Goal: Navigation & Orientation: Find specific page/section

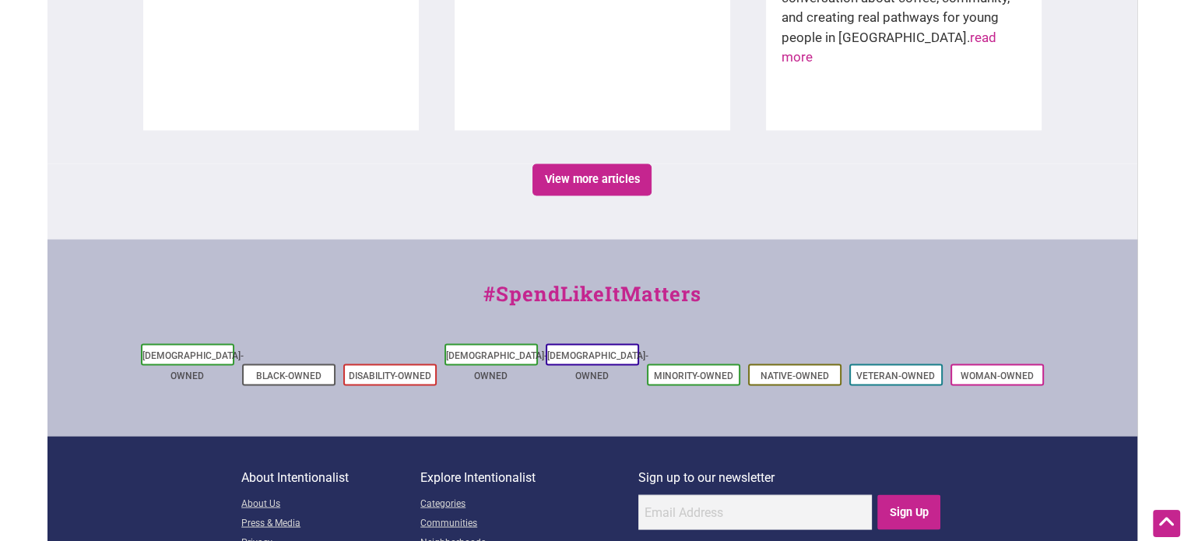
scroll to position [2932, 0]
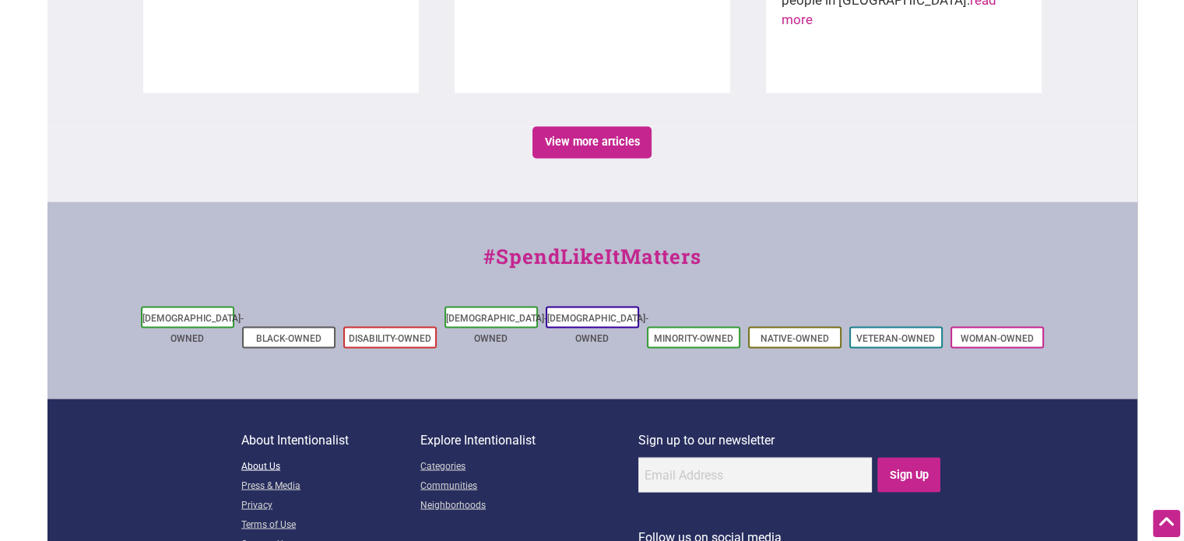
click at [257, 457] on link "About Us" at bounding box center [330, 466] width 179 height 19
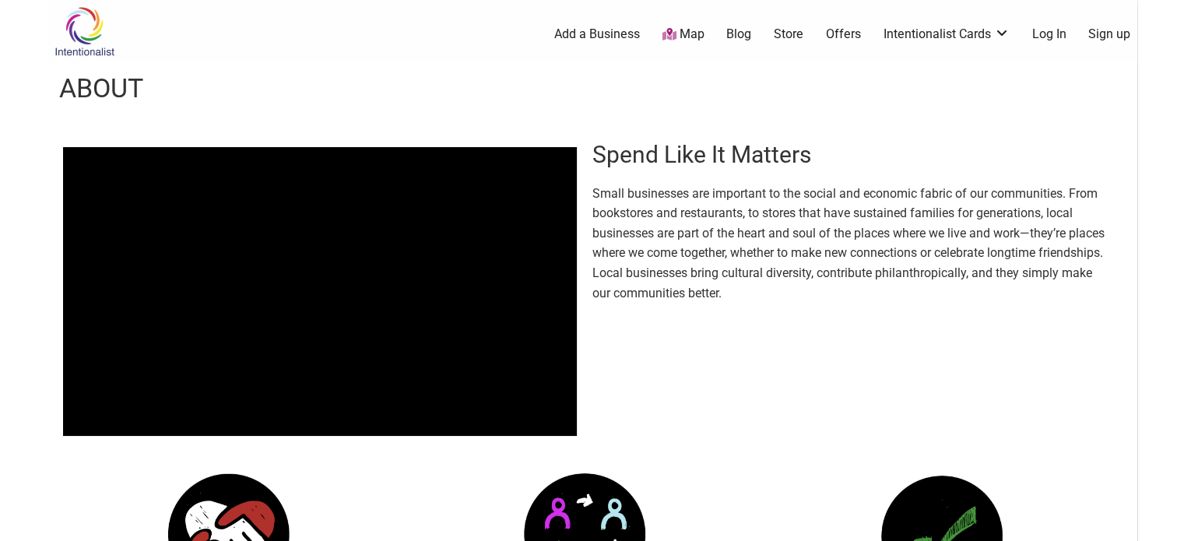
click at [956, 99] on header "About" at bounding box center [591, 88] width 1089 height 53
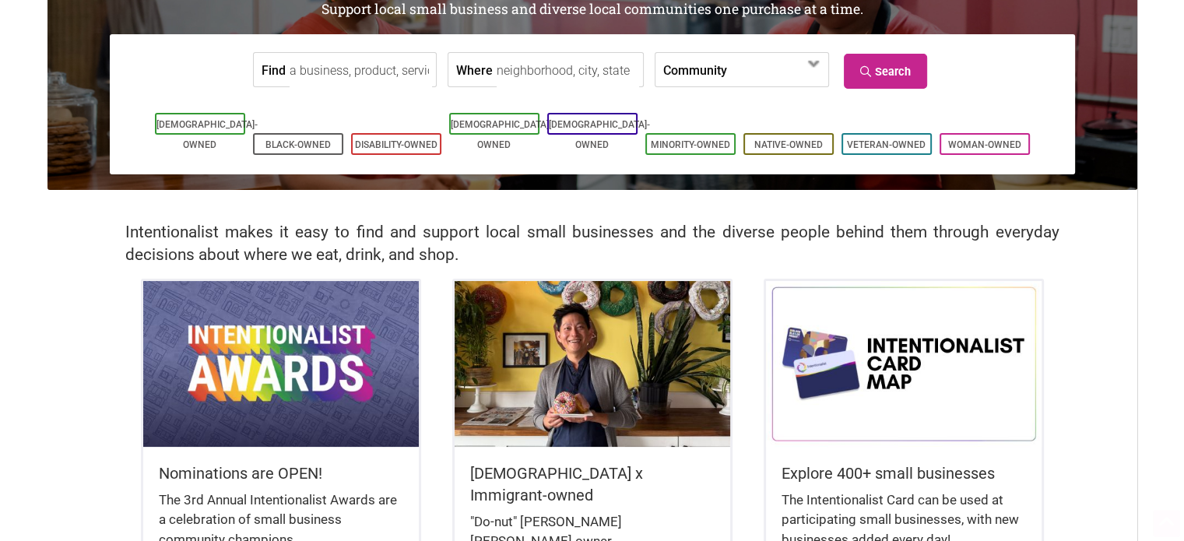
scroll to position [311, 0]
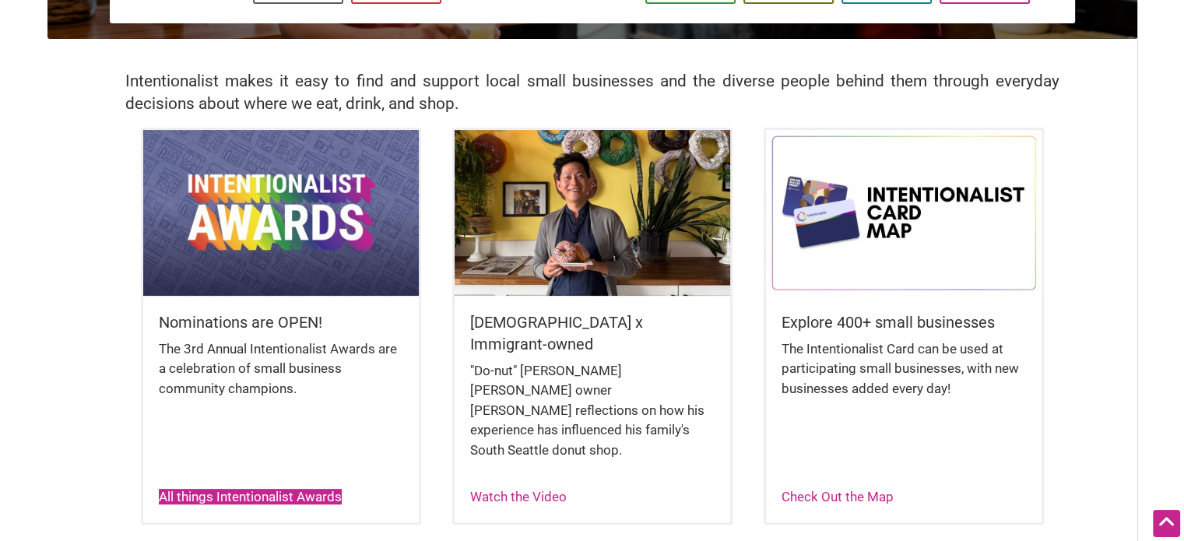
click at [212, 489] on link "All things Intentionalist Awards" at bounding box center [250, 497] width 183 height 16
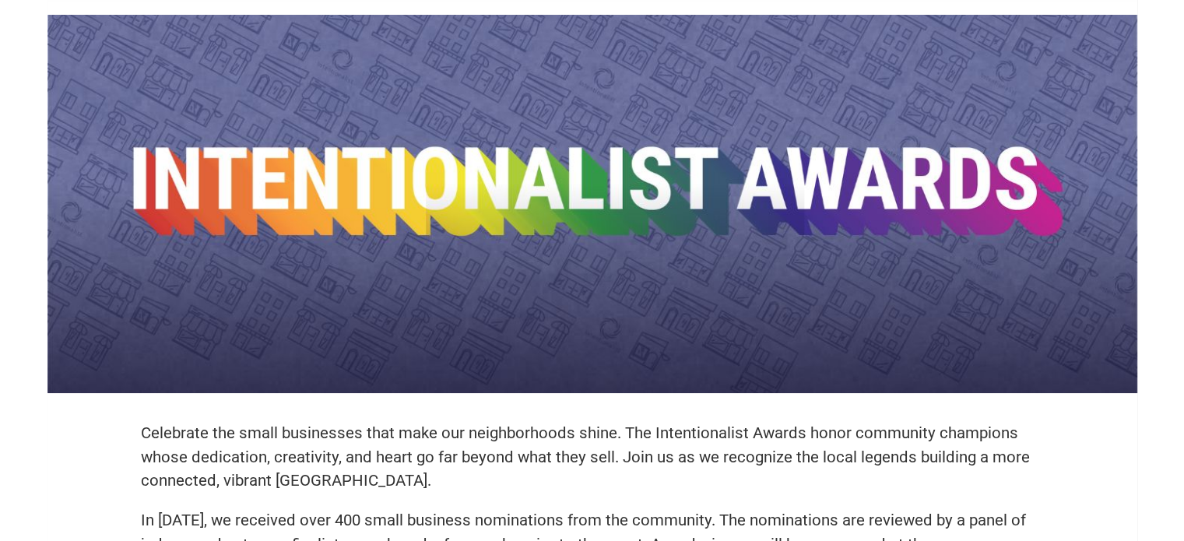
scroll to position [156, 0]
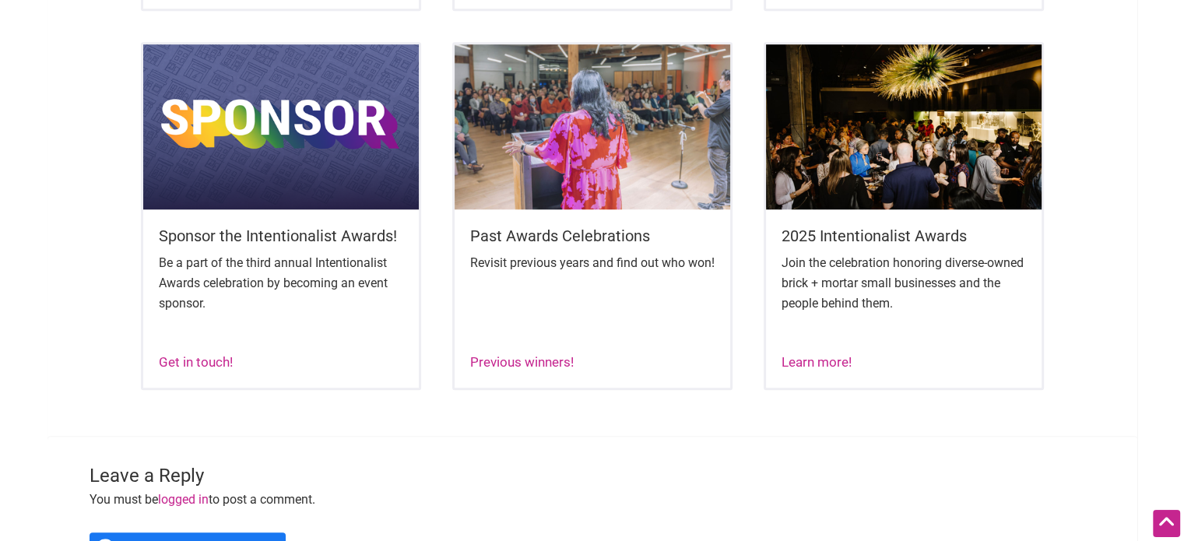
scroll to position [1012, 0]
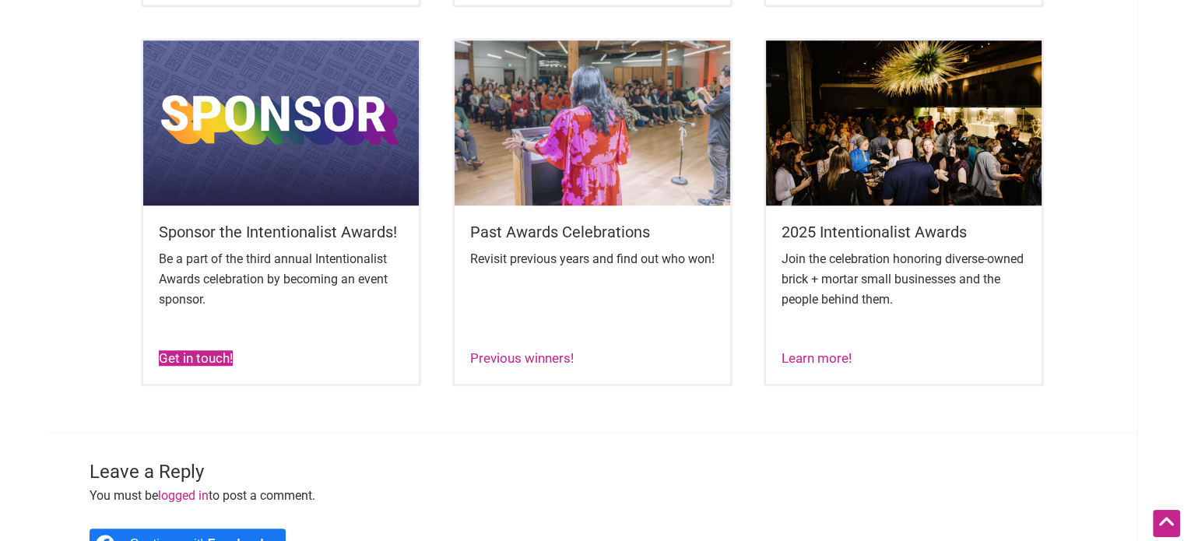
click at [202, 366] on link "Get in touch!" at bounding box center [196, 358] width 74 height 16
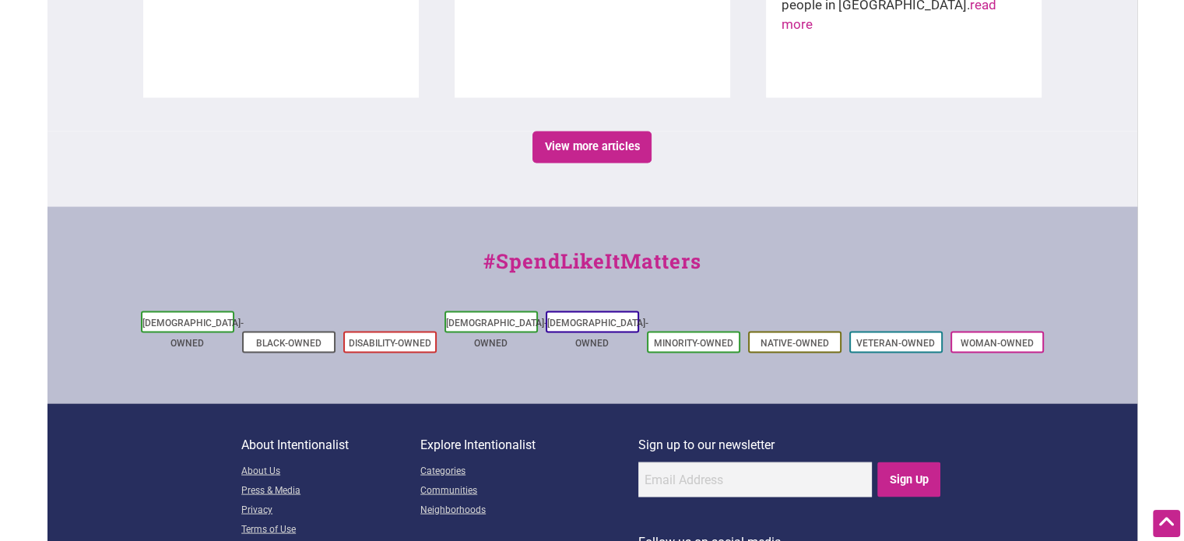
scroll to position [2932, 0]
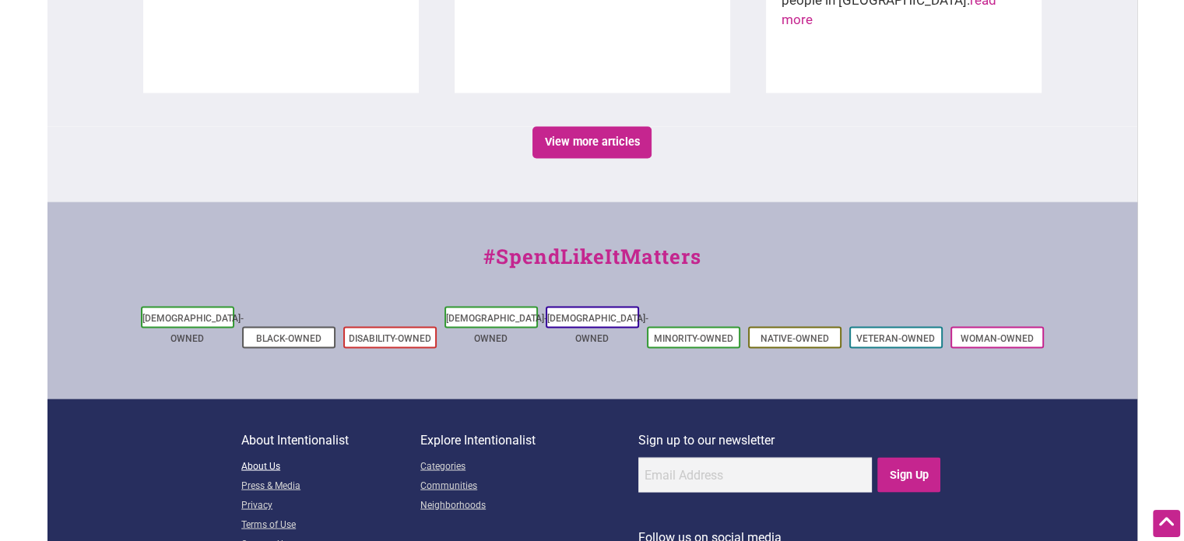
click at [261, 457] on link "About Us" at bounding box center [330, 466] width 179 height 19
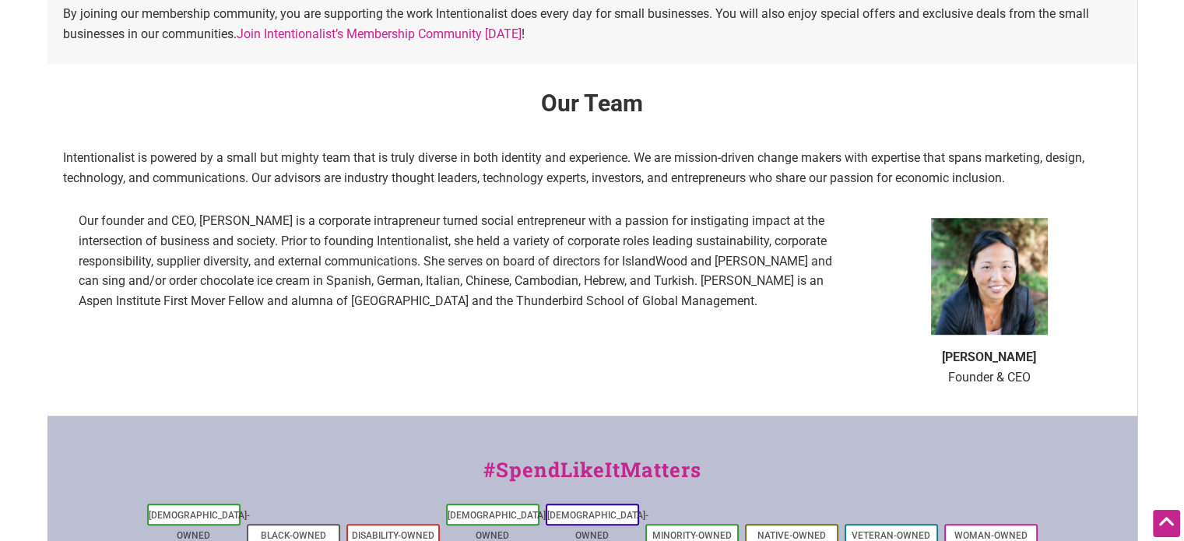
scroll to position [856, 0]
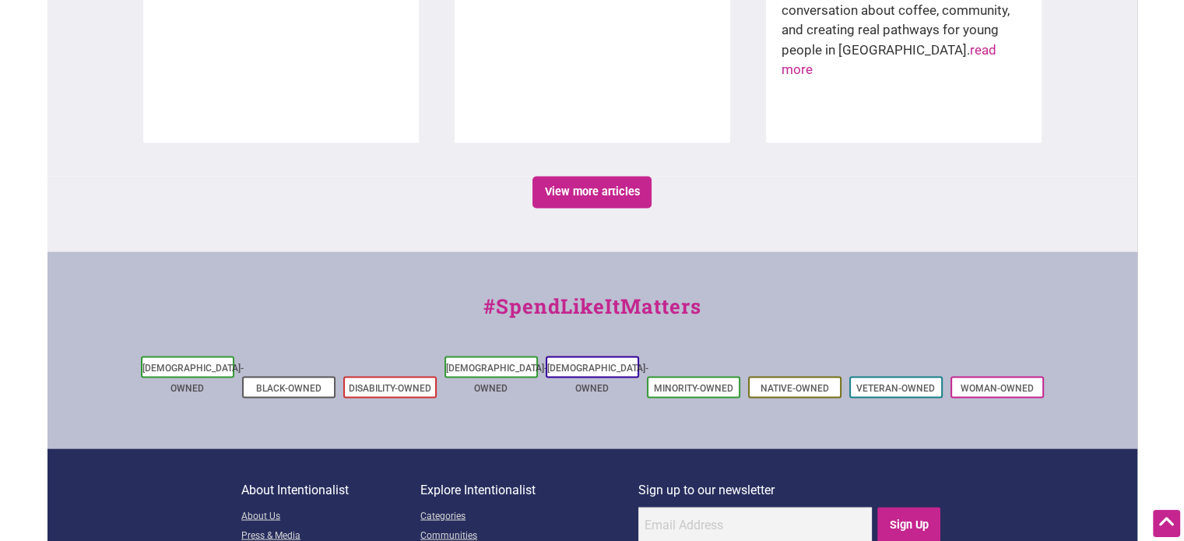
scroll to position [2932, 0]
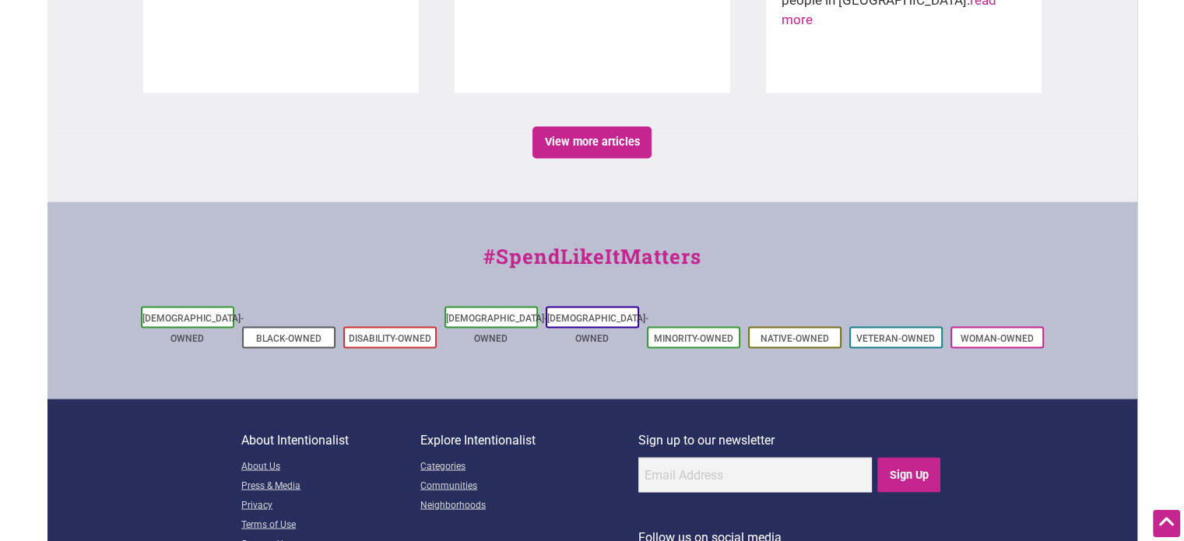
click at [249, 535] on link "Contact Us" at bounding box center [330, 544] width 179 height 19
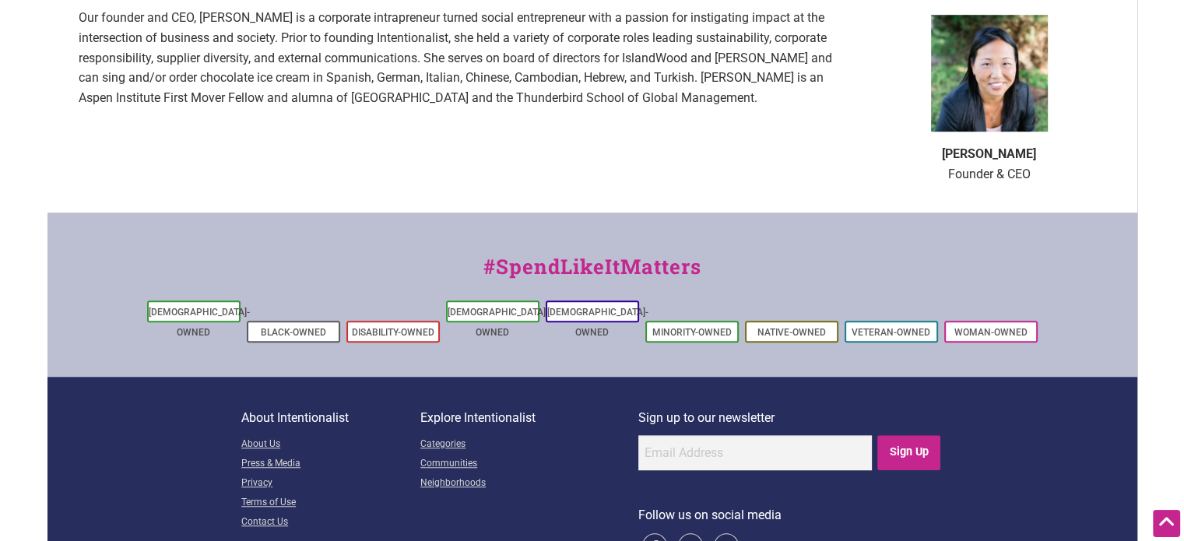
scroll to position [1178, 0]
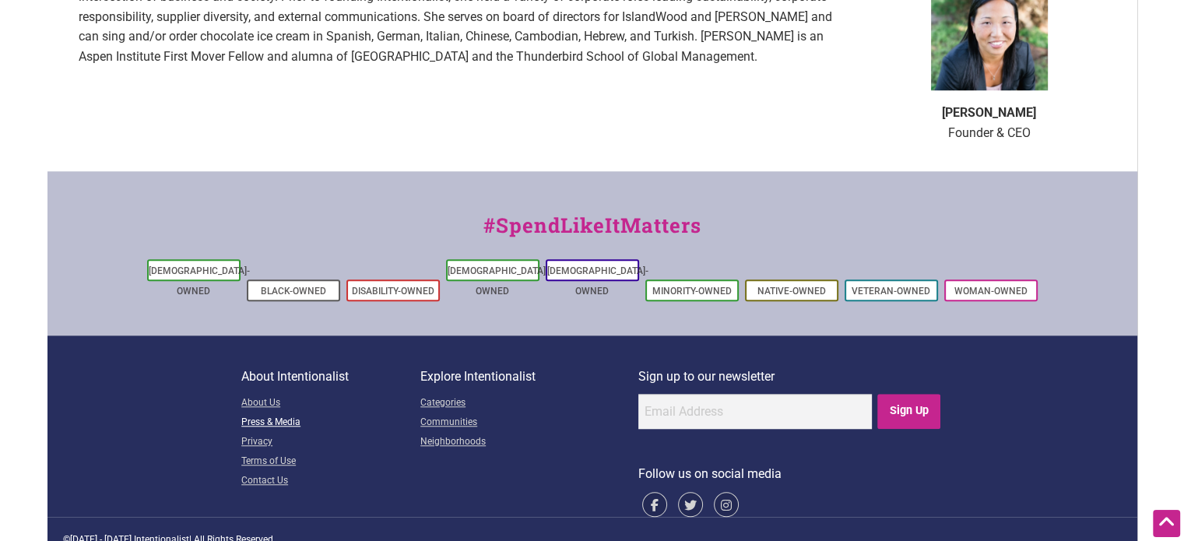
click at [249, 413] on link "Press & Media" at bounding box center [330, 422] width 179 height 19
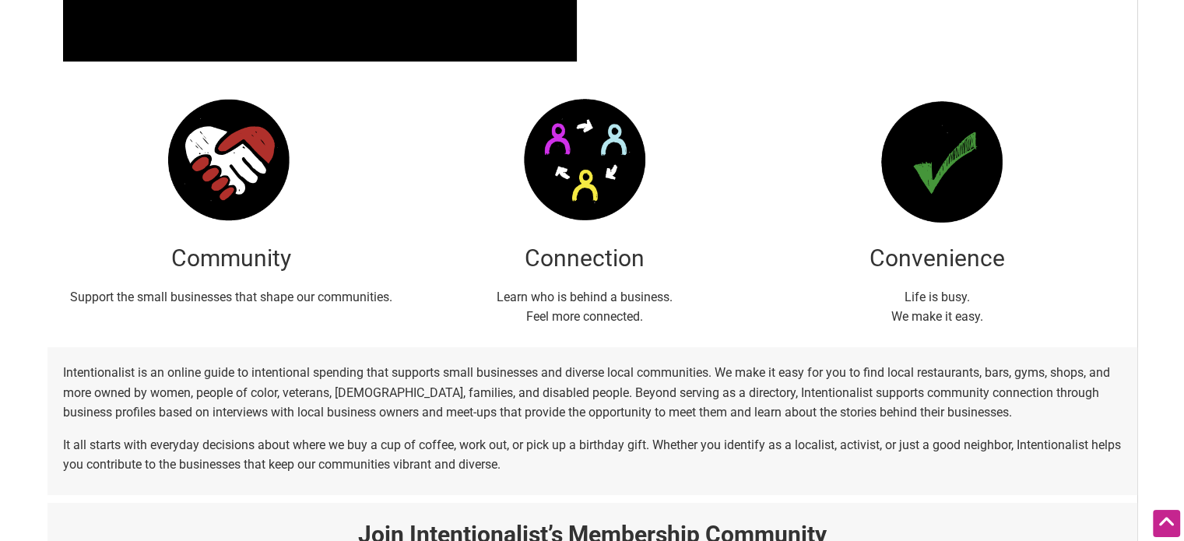
scroll to position [0, 0]
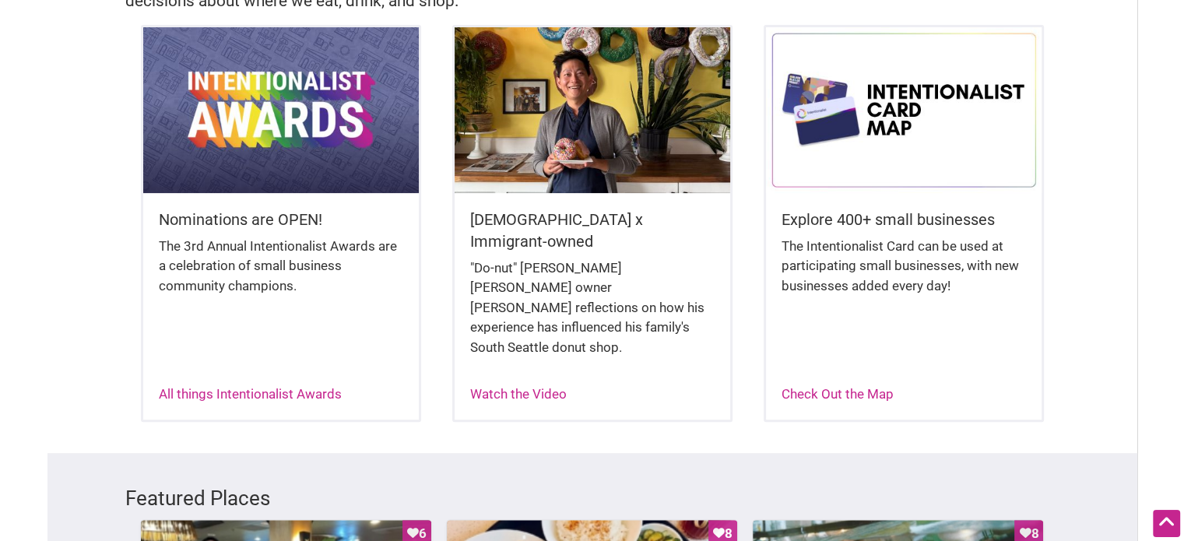
scroll to position [467, 0]
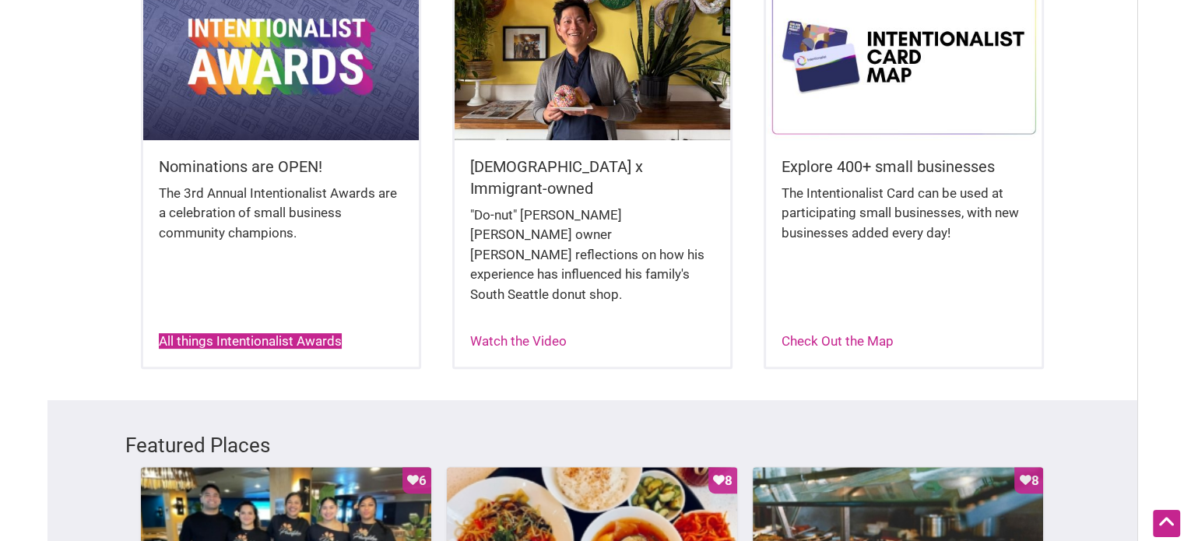
click at [227, 333] on link "All things Intentionalist Awards" at bounding box center [250, 341] width 183 height 16
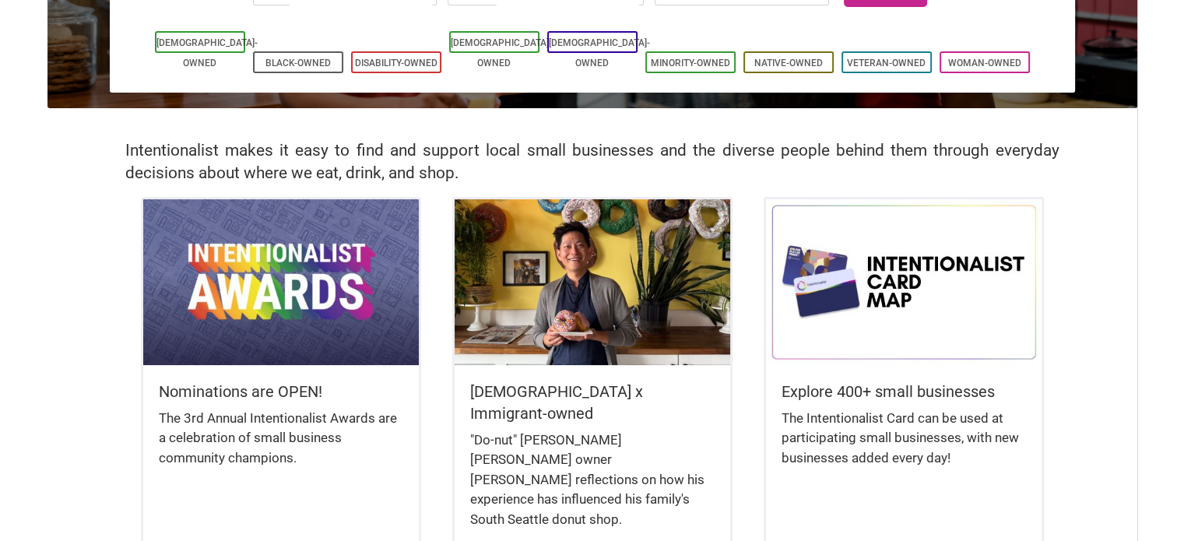
scroll to position [389, 0]
